Goal: Task Accomplishment & Management: Manage account settings

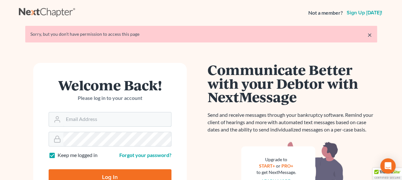
type input "phil@germainelaw.com"
click at [109, 173] on input "Log In" at bounding box center [110, 178] width 123 height 16
type input "Thinking..."
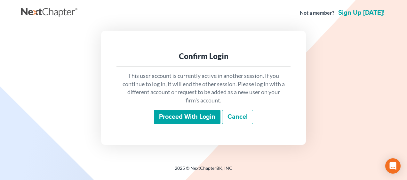
click at [198, 113] on input "Proceed with login" at bounding box center [187, 117] width 67 height 15
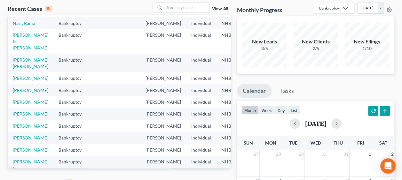
scroll to position [43, 0]
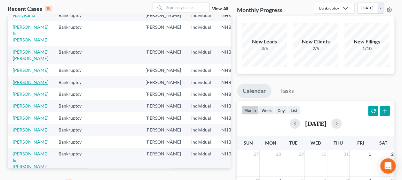
click at [19, 85] on link "[PERSON_NAME]" at bounding box center [31, 82] width 36 height 5
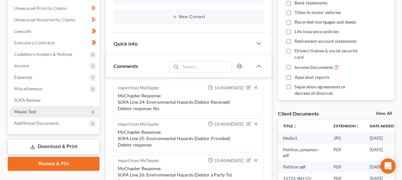
scroll to position [160, 0]
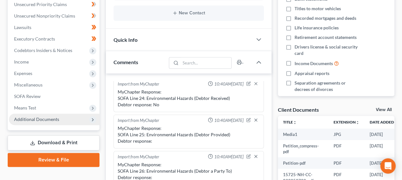
click at [60, 118] on span "Additional Documents" at bounding box center [54, 120] width 91 height 12
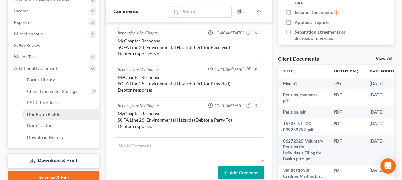
scroll to position [245, 0]
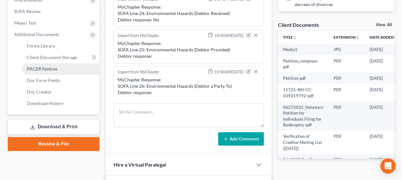
click at [54, 68] on span "PACER Notices" at bounding box center [42, 68] width 31 height 5
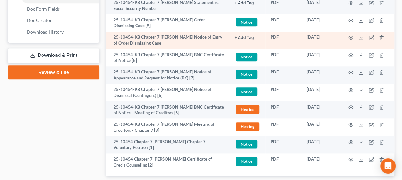
scroll to position [320, 0]
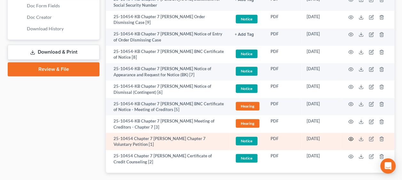
click at [350, 138] on icon "button" at bounding box center [351, 140] width 5 height 4
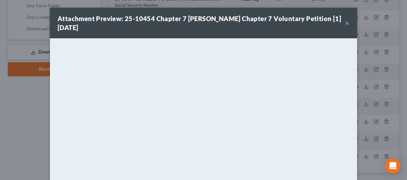
click at [346, 21] on button "×" at bounding box center [347, 23] width 4 height 8
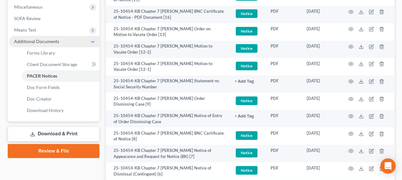
scroll to position [235, 0]
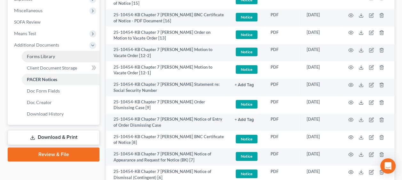
click at [54, 56] on span "Forms Library" at bounding box center [41, 56] width 28 height 5
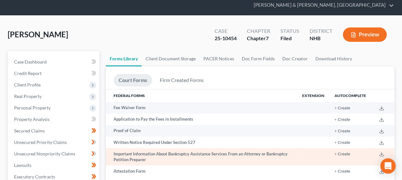
scroll to position [75, 0]
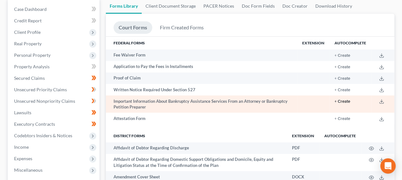
click at [347, 100] on button "+ Create" at bounding box center [343, 102] width 16 height 4
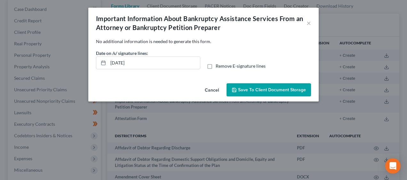
click at [266, 89] on span "Save to Client Document Storage" at bounding box center [272, 89] width 68 height 5
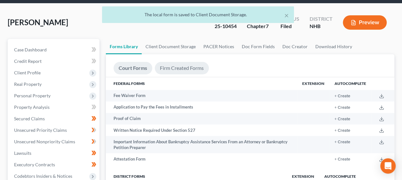
scroll to position [32, 0]
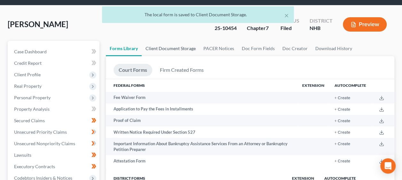
click at [165, 45] on link "Client Document Storage" at bounding box center [171, 48] width 58 height 15
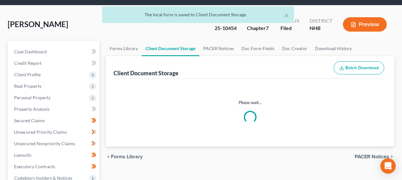
select select "0"
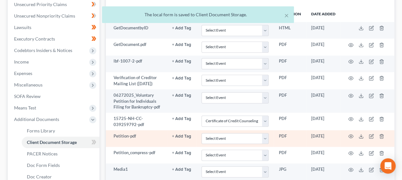
scroll to position [249, 0]
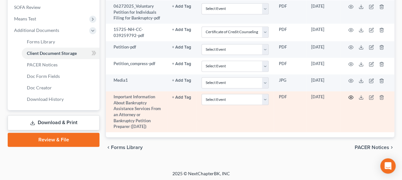
click at [350, 95] on icon "button" at bounding box center [350, 97] width 5 height 5
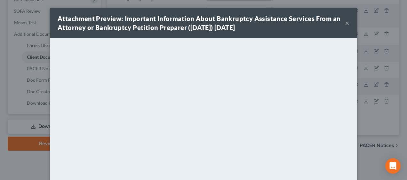
click at [345, 22] on button "×" at bounding box center [347, 23] width 4 height 8
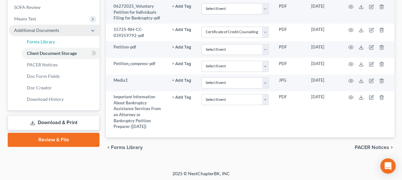
drag, startPoint x: 49, startPoint y: 41, endPoint x: 63, endPoint y: 40, distance: 14.7
click at [49, 41] on span "Forms Library" at bounding box center [41, 41] width 28 height 5
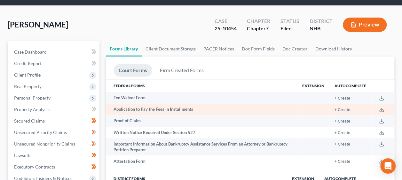
scroll to position [32, 0]
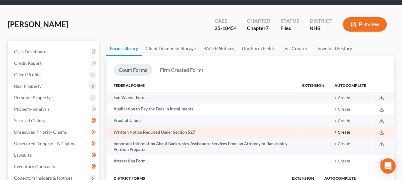
click at [345, 131] on button "+ Create" at bounding box center [343, 133] width 16 height 4
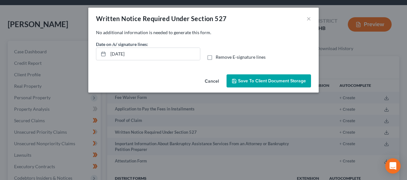
click at [274, 79] on span "Save to Client Document Storage" at bounding box center [272, 80] width 68 height 5
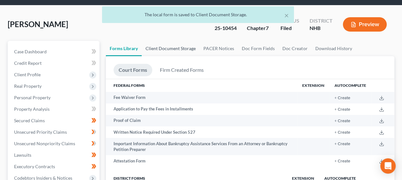
click at [183, 46] on link "Client Document Storage" at bounding box center [171, 48] width 58 height 15
select select "0"
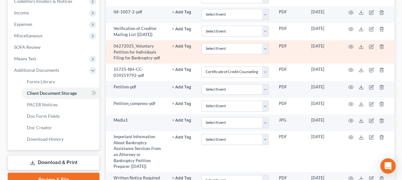
scroll to position [273, 0]
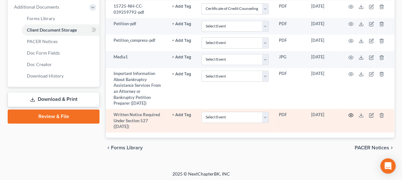
click at [350, 113] on icon "button" at bounding box center [350, 115] width 5 height 5
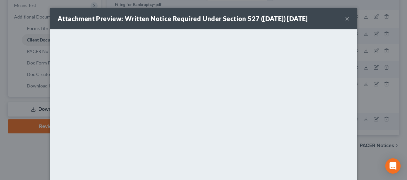
click at [346, 18] on button "×" at bounding box center [347, 19] width 4 height 8
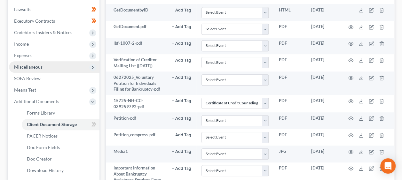
scroll to position [177, 0]
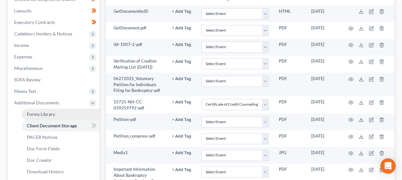
click at [51, 112] on span "Forms Library" at bounding box center [41, 114] width 28 height 5
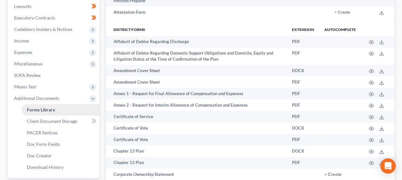
scroll to position [235, 0]
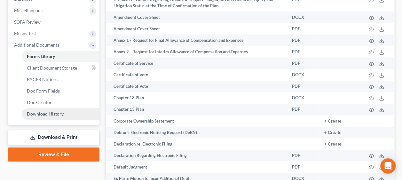
click at [52, 115] on span "Download History" at bounding box center [45, 113] width 37 height 5
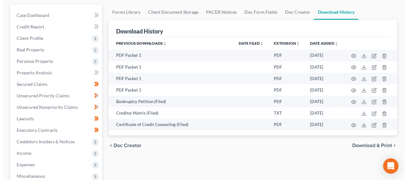
scroll to position [75, 0]
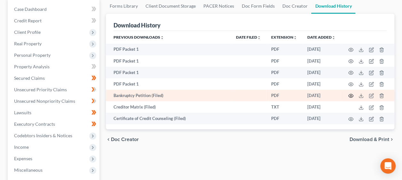
click at [350, 94] on icon "button" at bounding box center [350, 95] width 5 height 5
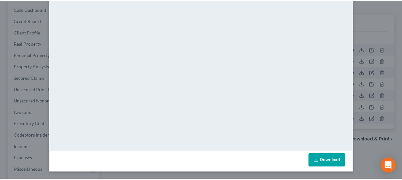
scroll to position [0, 0]
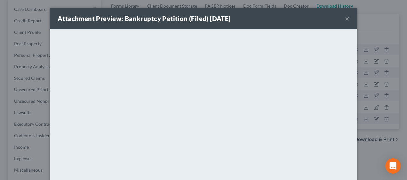
click at [345, 17] on button "×" at bounding box center [347, 19] width 4 height 8
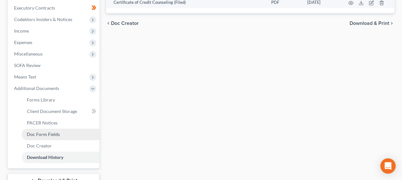
scroll to position [192, 0]
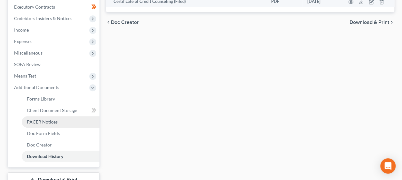
drag, startPoint x: 54, startPoint y: 121, endPoint x: 71, endPoint y: 122, distance: 17.3
click at [54, 121] on span "PACER Notices" at bounding box center [42, 121] width 31 height 5
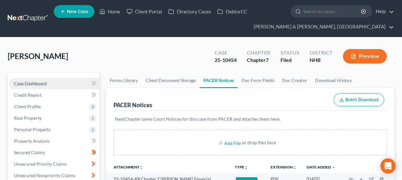
click at [51, 81] on link "Case Dashboard" at bounding box center [54, 84] width 91 height 12
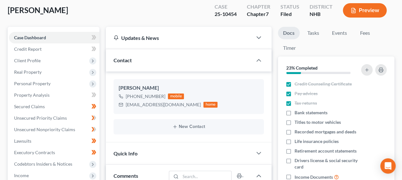
scroll to position [43, 0]
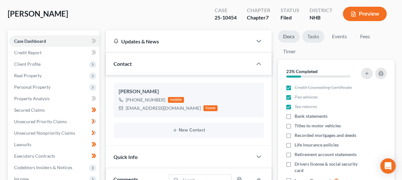
click at [318, 34] on link "Tasks" at bounding box center [313, 36] width 22 height 12
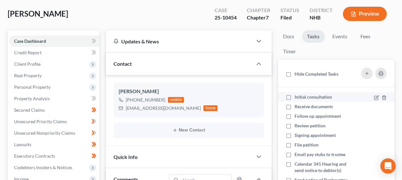
click at [295, 96] on label "Initial consultation" at bounding box center [316, 97] width 43 height 6
click at [297, 96] on input "Initial consultation" at bounding box center [299, 96] width 4 height 4
checkbox input "true"
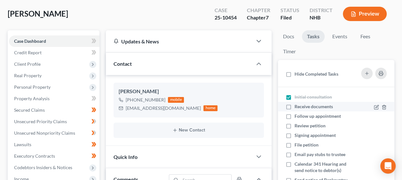
click at [295, 106] on label "Receive documents" at bounding box center [317, 107] width 44 height 6
click at [297, 106] on input "Receive documents" at bounding box center [299, 106] width 4 height 4
checkbox input "true"
click at [295, 116] on label "Follow up appointment" at bounding box center [321, 116] width 52 height 6
click at [297, 116] on input "Follow up appointment" at bounding box center [299, 115] width 4 height 4
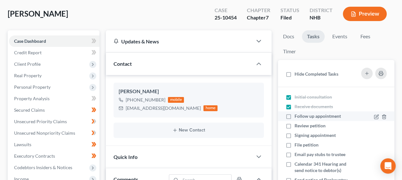
checkbox input "true"
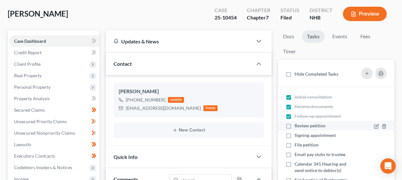
click at [295, 124] on label "Review petition" at bounding box center [313, 126] width 36 height 6
click at [297, 124] on input "Review petition" at bounding box center [299, 125] width 4 height 4
checkbox input "true"
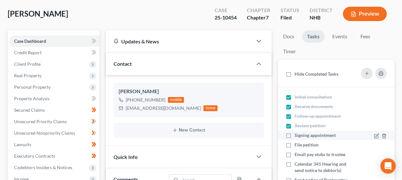
click at [295, 134] on label "Signing appointment" at bounding box center [318, 135] width 46 height 6
click at [297, 134] on input "Signing appointment" at bounding box center [299, 134] width 4 height 4
checkbox input "true"
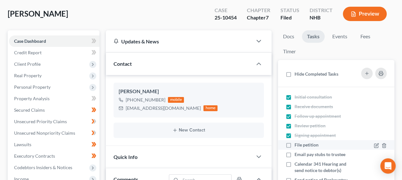
click at [295, 144] on label "File petition" at bounding box center [309, 145] width 29 height 6
click at [297, 144] on input "File petition" at bounding box center [299, 144] width 4 height 4
checkbox input "true"
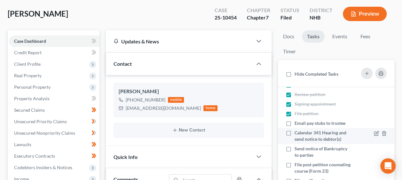
scroll to position [32, 0]
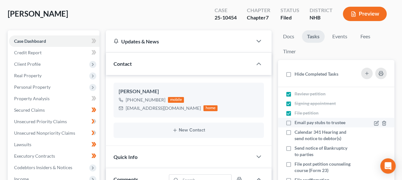
click at [295, 125] on label "Email pay stubs to trustee" at bounding box center [323, 123] width 56 height 6
click at [297, 124] on input "Email pay stubs to trustee" at bounding box center [299, 122] width 4 height 4
checkbox input "true"
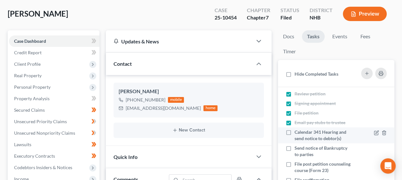
click at [295, 132] on label "Calendar 341 Hearing and send notice to debtor(s)" at bounding box center [324, 135] width 58 height 13
click at [297, 132] on input "Calendar 341 Hearing and send notice to debtor(s)" at bounding box center [299, 131] width 4 height 4
checkbox input "true"
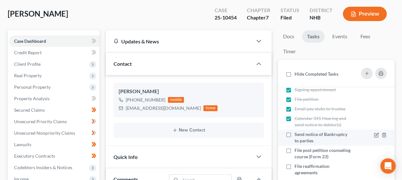
scroll to position [52, 0]
click at [295, 132] on label "Send notice of Bankruptcy to parties" at bounding box center [324, 138] width 58 height 13
click at [297, 132] on input "Send notice of Bankruptcy to parties" at bounding box center [299, 134] width 4 height 4
checkbox input "true"
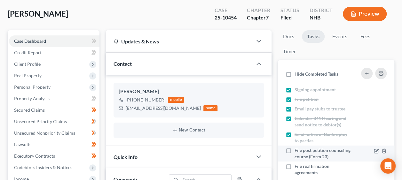
click at [295, 148] on label "File post petition counseling course (Form 23)" at bounding box center [324, 154] width 58 height 13
click at [297, 148] on input "File post petition counseling course (Form 23)" at bounding box center [299, 150] width 4 height 4
checkbox input "true"
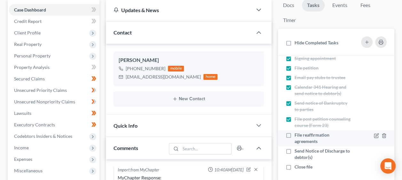
scroll to position [75, 0]
click at [295, 134] on label "File reaffirmation agreements" at bounding box center [324, 138] width 58 height 13
click at [297, 134] on input "File reaffirmation agreements" at bounding box center [299, 134] width 4 height 4
checkbox input "true"
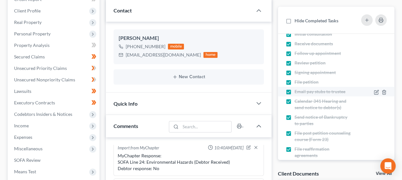
scroll to position [0, 0]
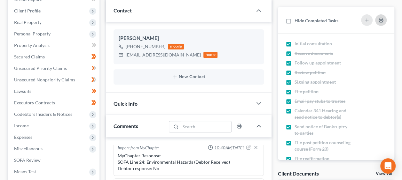
click at [382, 19] on icon "button" at bounding box center [381, 20] width 5 height 5
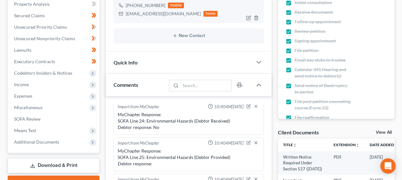
scroll to position [139, 0]
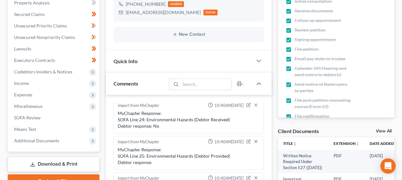
click at [149, 64] on div "Quick Info" at bounding box center [179, 61] width 147 height 22
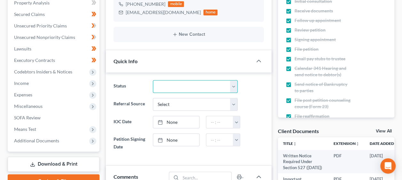
click at [233, 84] on select "Discharged Discharged & Reported Discharge Litigation Dismissal Notice Dismisse…" at bounding box center [195, 86] width 85 height 13
select select "15"
click at [153, 80] on select "Discharged Discharged & Reported Discharge Litigation Dismissal Notice Dismisse…" at bounding box center [195, 86] width 85 height 13
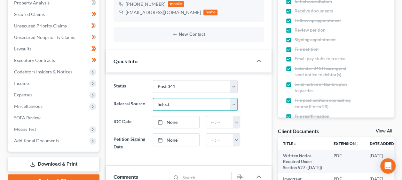
click at [234, 101] on select "Select Word Of Mouth Previous Clients Direct Mail Website Google Search Modern …" at bounding box center [195, 104] width 85 height 13
select select "4"
click at [153, 98] on select "Select Word Of Mouth Previous Clients Direct Mail Website Google Search Modern …" at bounding box center [195, 104] width 85 height 13
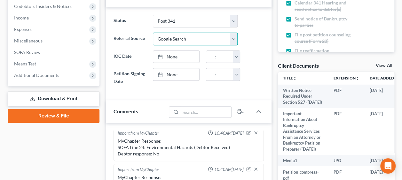
scroll to position [213, 0]
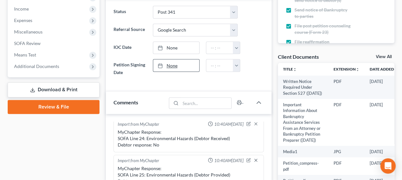
click at [172, 63] on link "None" at bounding box center [176, 66] width 46 height 12
type input "[DATE]"
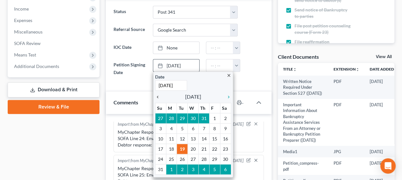
click at [157, 95] on icon "chevron_left" at bounding box center [159, 97] width 8 height 5
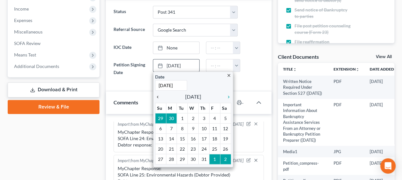
click at [159, 95] on icon "chevron_left" at bounding box center [159, 97] width 8 height 5
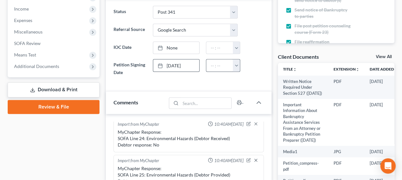
click at [237, 65] on button "button" at bounding box center [236, 66] width 7 height 12
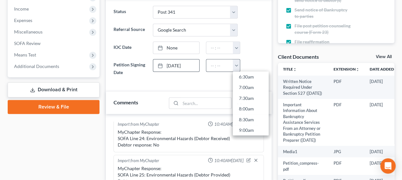
scroll to position [165, 0]
click at [254, 105] on link "9:00am" at bounding box center [251, 108] width 36 height 11
type input "9:00am"
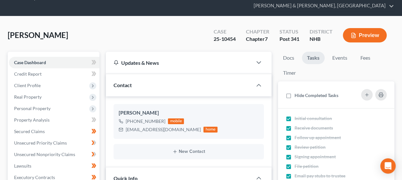
scroll to position [0, 0]
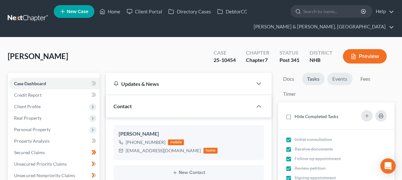
click at [344, 78] on link "Events" at bounding box center [339, 79] width 25 height 12
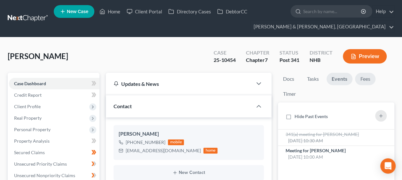
click at [367, 77] on link "Fees" at bounding box center [365, 79] width 20 height 12
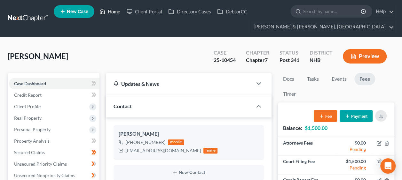
click at [117, 12] on link "Home" at bounding box center [109, 12] width 27 height 12
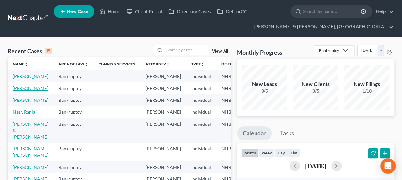
click at [22, 91] on link "[PERSON_NAME]" at bounding box center [31, 88] width 36 height 5
select select "4"
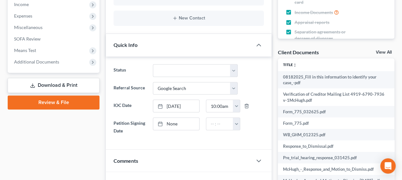
scroll to position [213, 0]
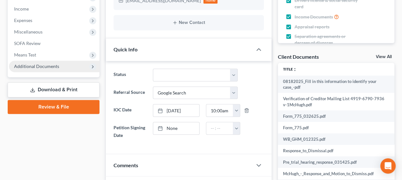
click at [42, 66] on span "Additional Documents" at bounding box center [36, 66] width 45 height 5
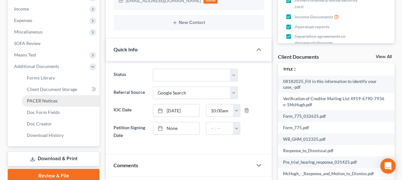
click at [58, 102] on link "PACER Notices" at bounding box center [61, 101] width 78 height 12
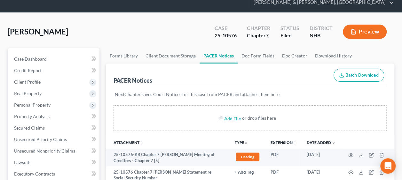
scroll to position [128, 0]
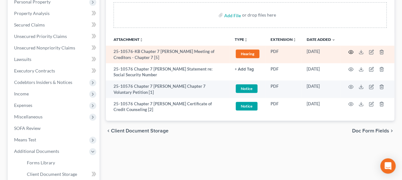
click at [352, 50] on icon "button" at bounding box center [351, 52] width 5 height 4
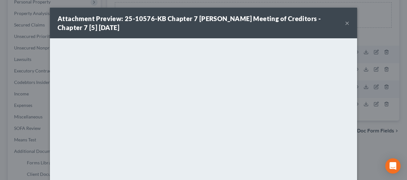
click at [345, 22] on button "×" at bounding box center [347, 23] width 4 height 8
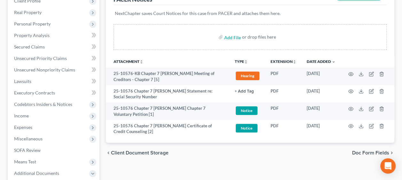
scroll to position [107, 0]
